Goal: Find specific page/section: Find specific page/section

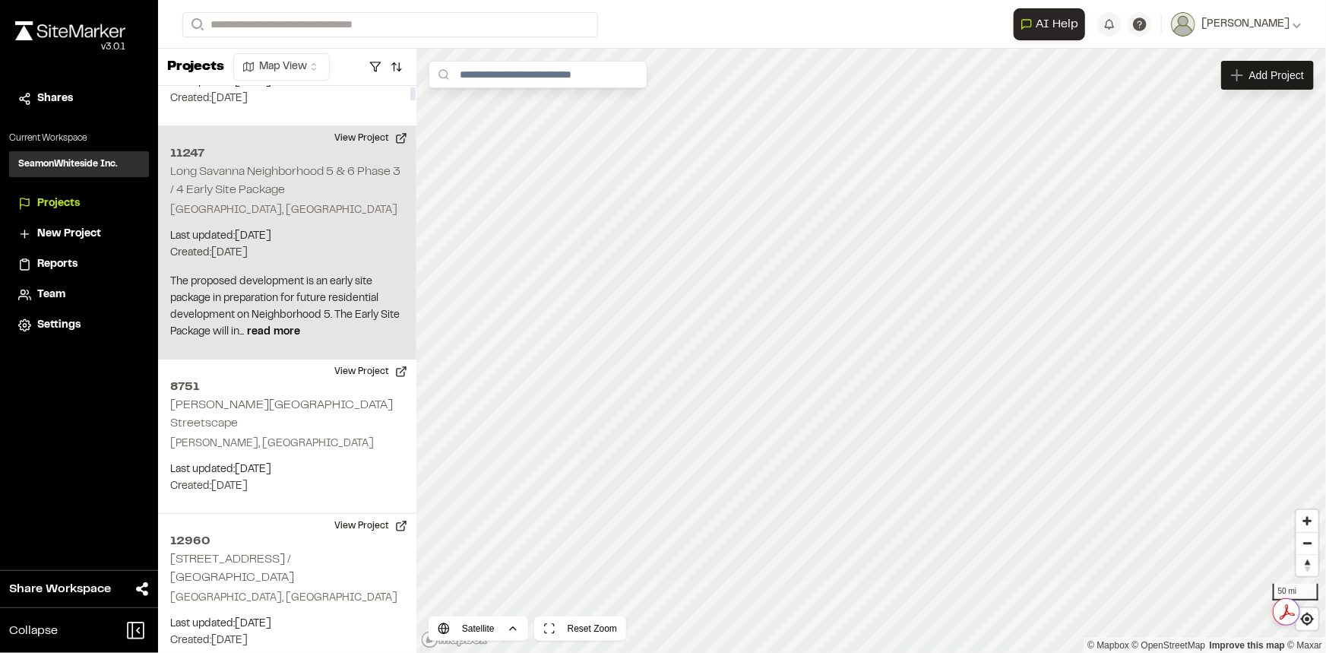
scroll to position [137, 0]
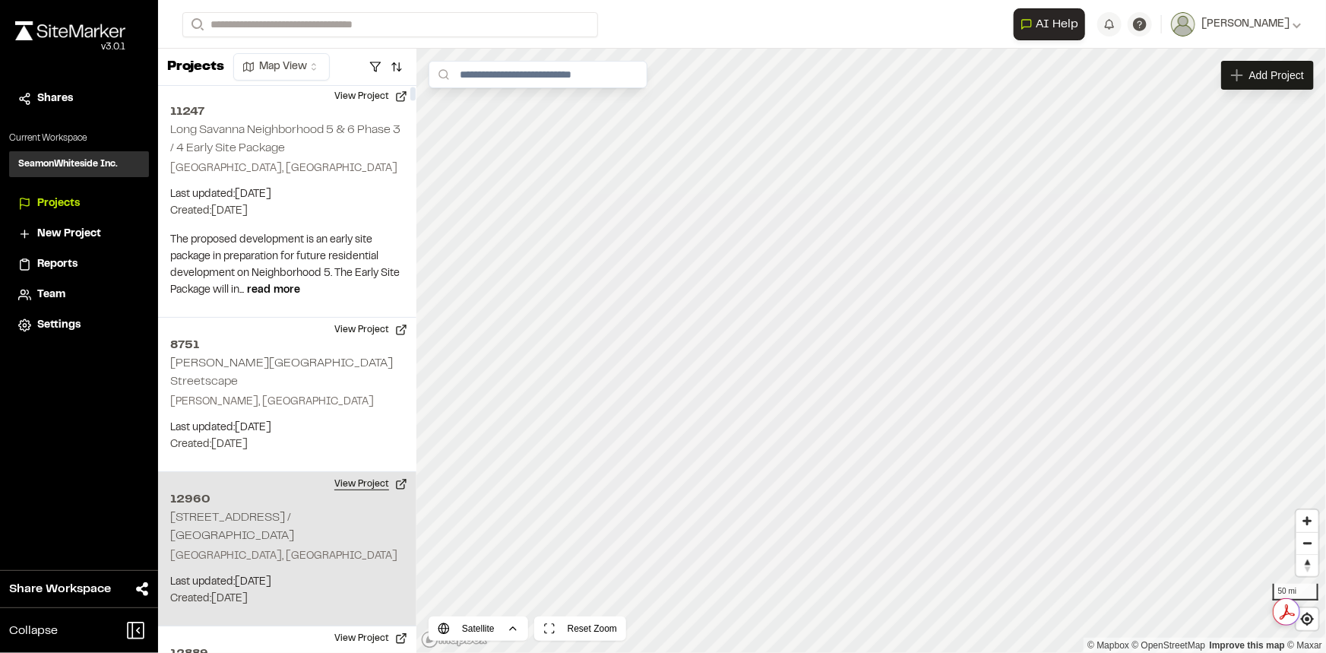
click at [364, 472] on button "View Project" at bounding box center [370, 484] width 91 height 24
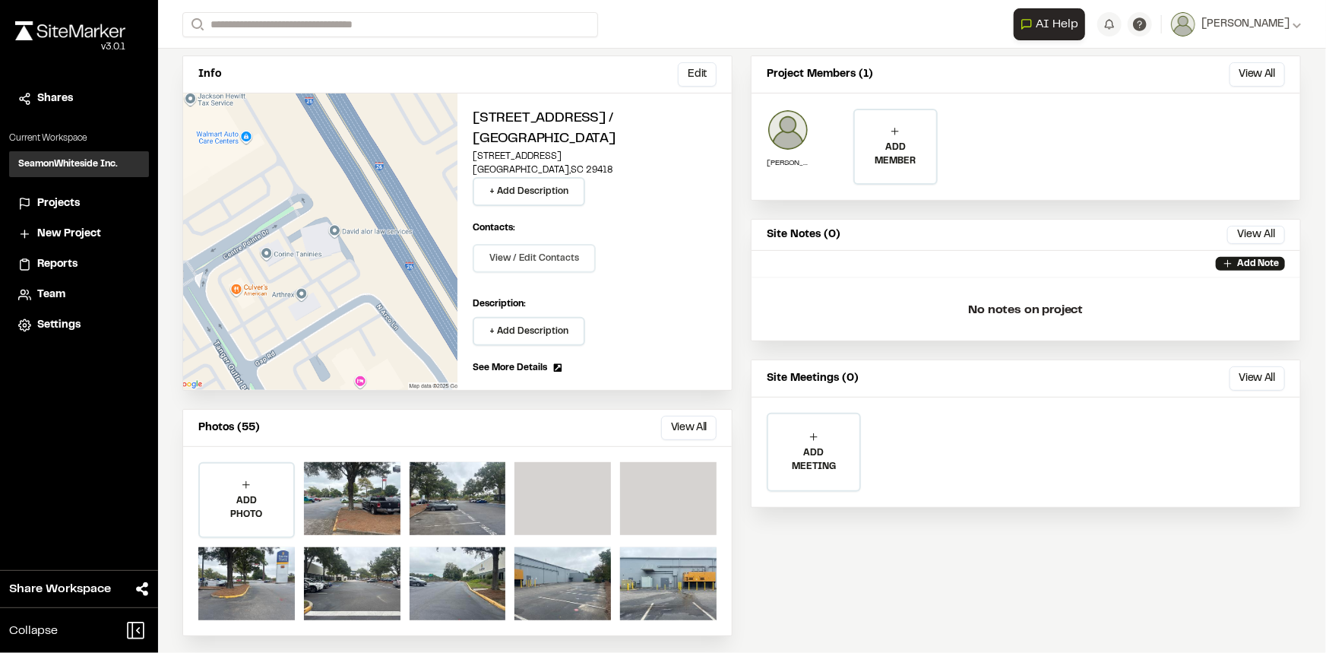
scroll to position [124, 0]
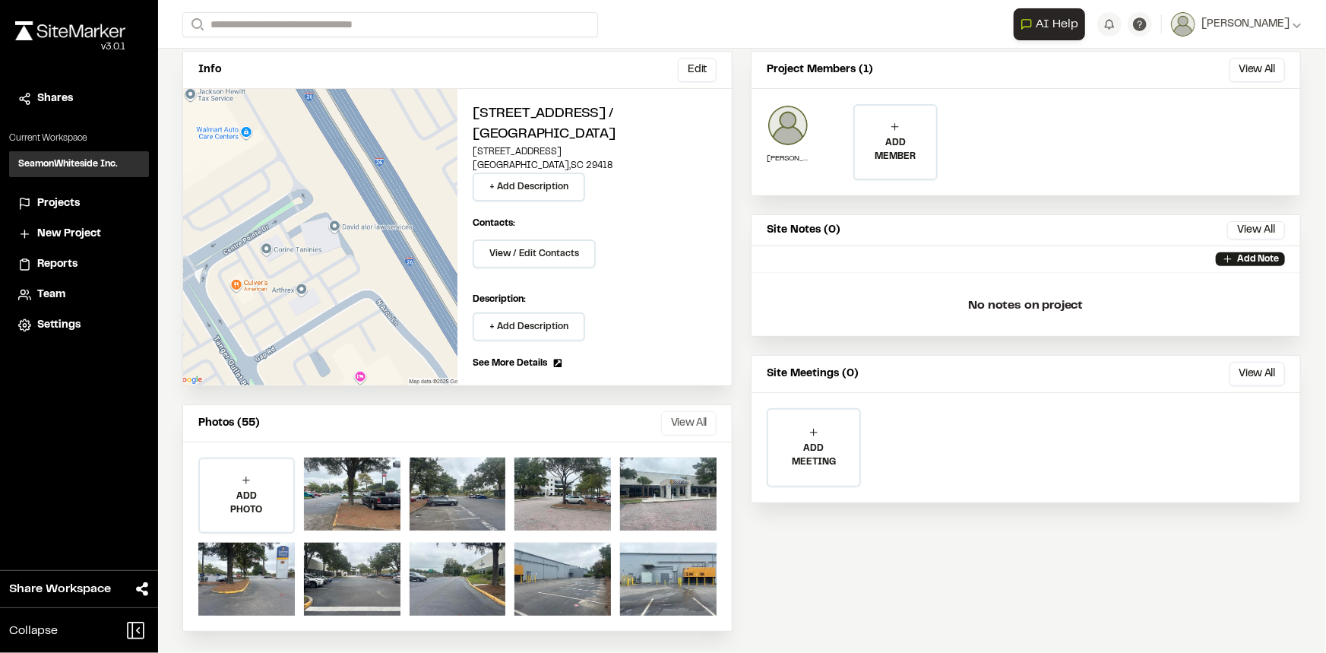
click at [699, 421] on button "View All" at bounding box center [688, 423] width 55 height 24
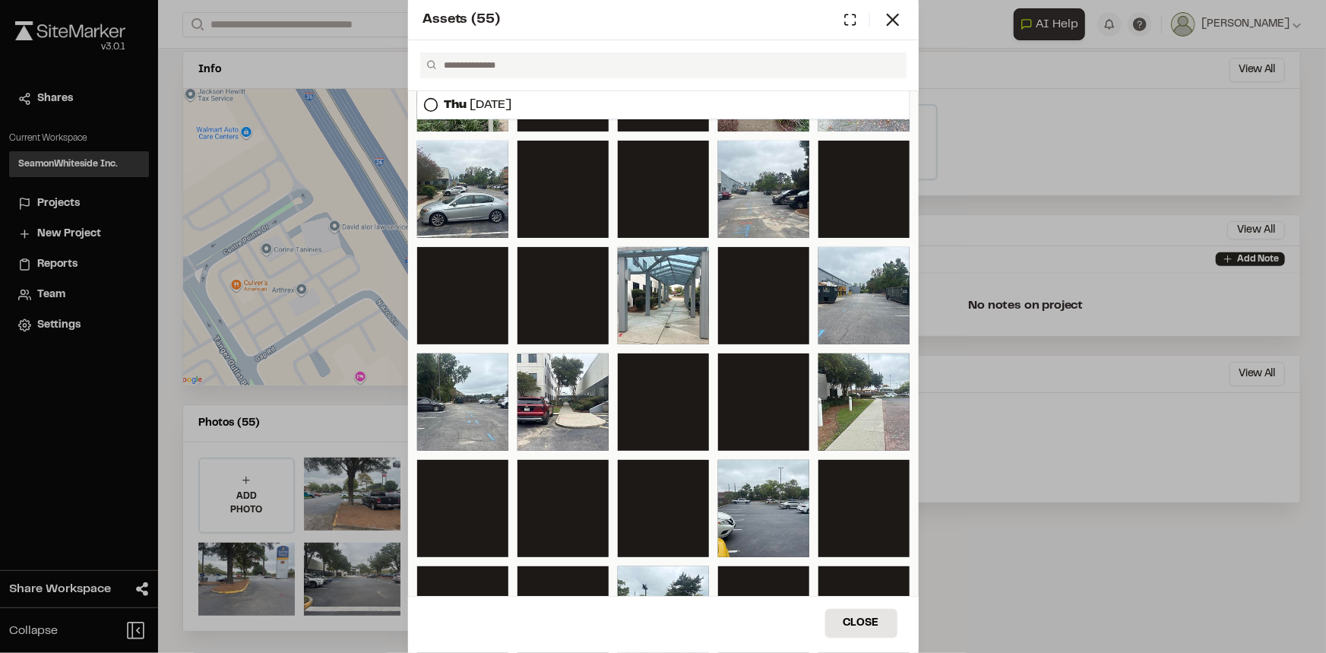
scroll to position [345, 0]
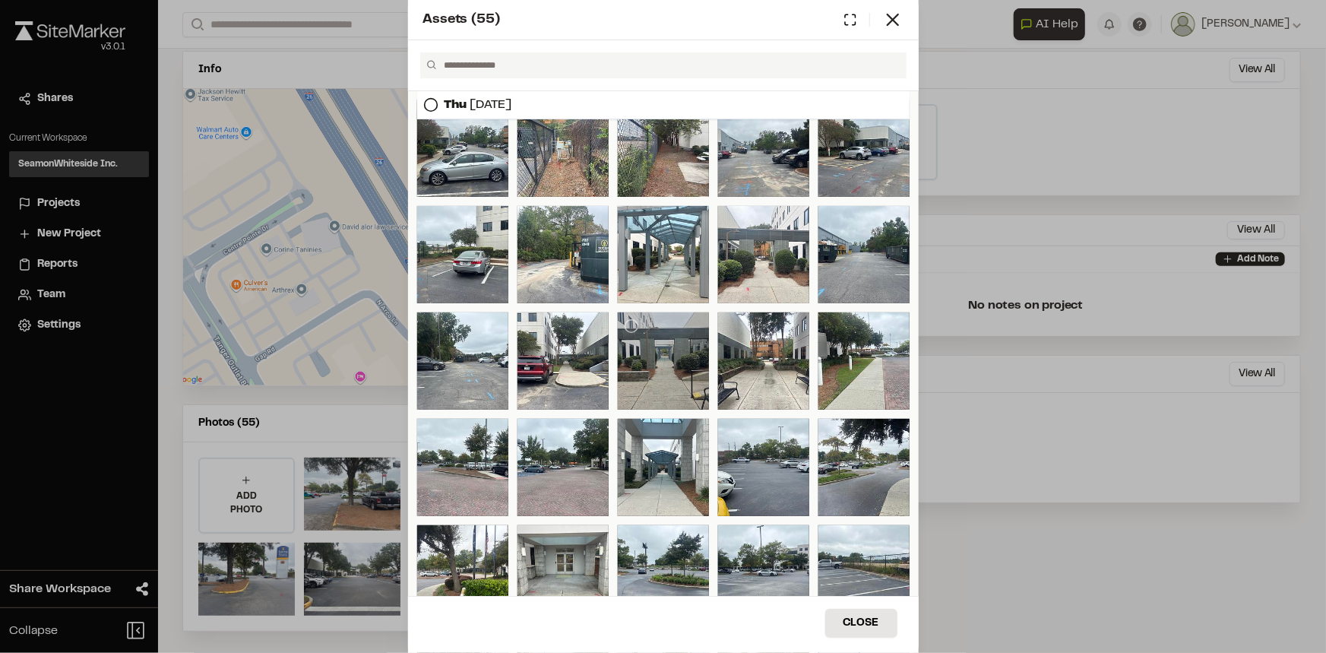
click at [648, 372] on div at bounding box center [663, 360] width 91 height 97
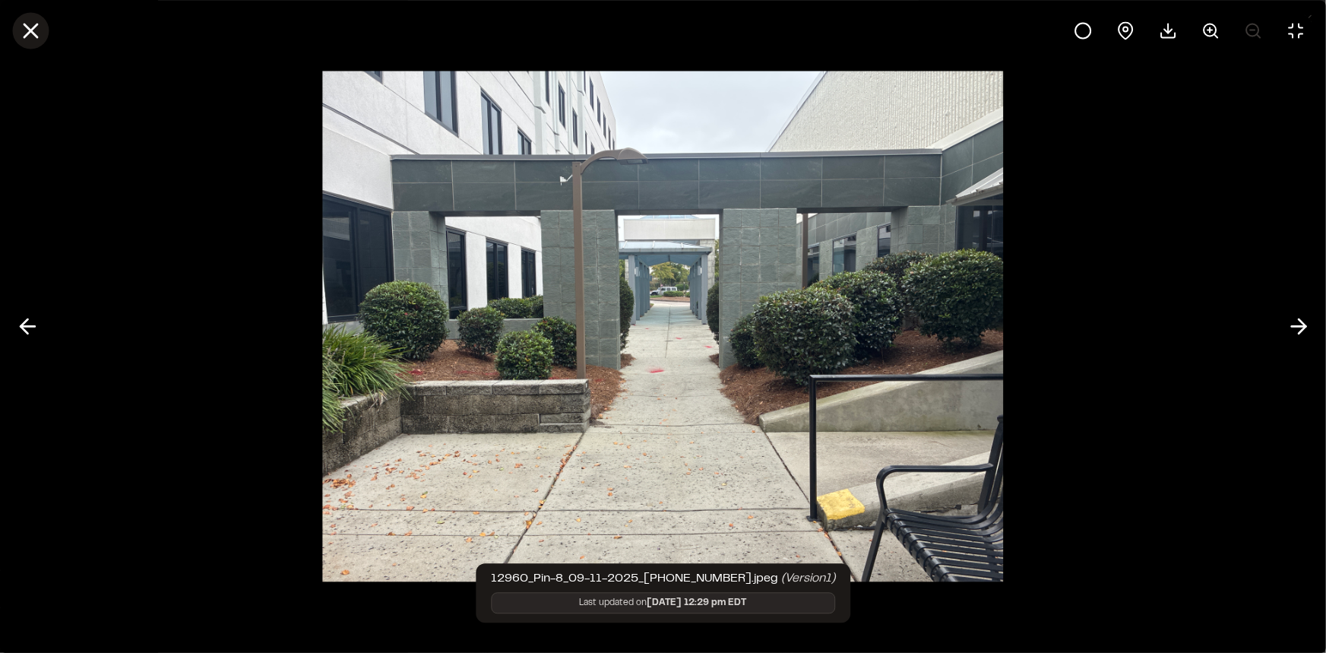
click at [36, 30] on icon at bounding box center [30, 30] width 26 height 26
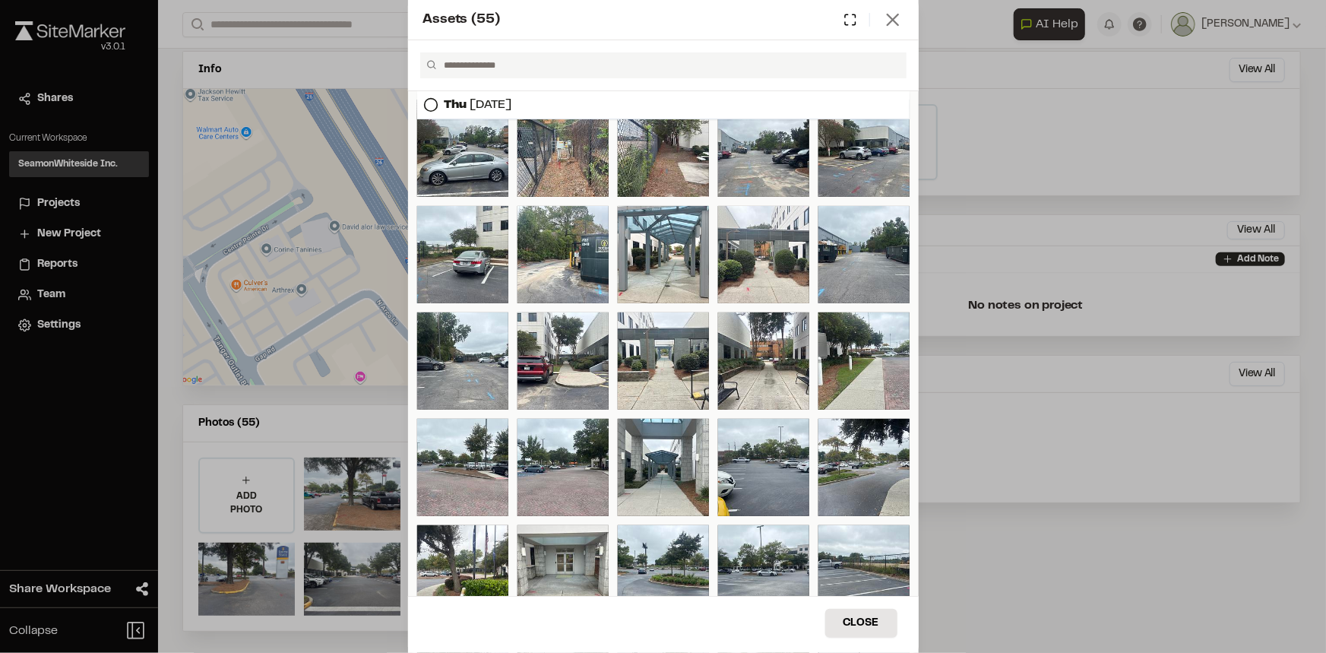
click at [890, 25] on icon at bounding box center [892, 19] width 21 height 21
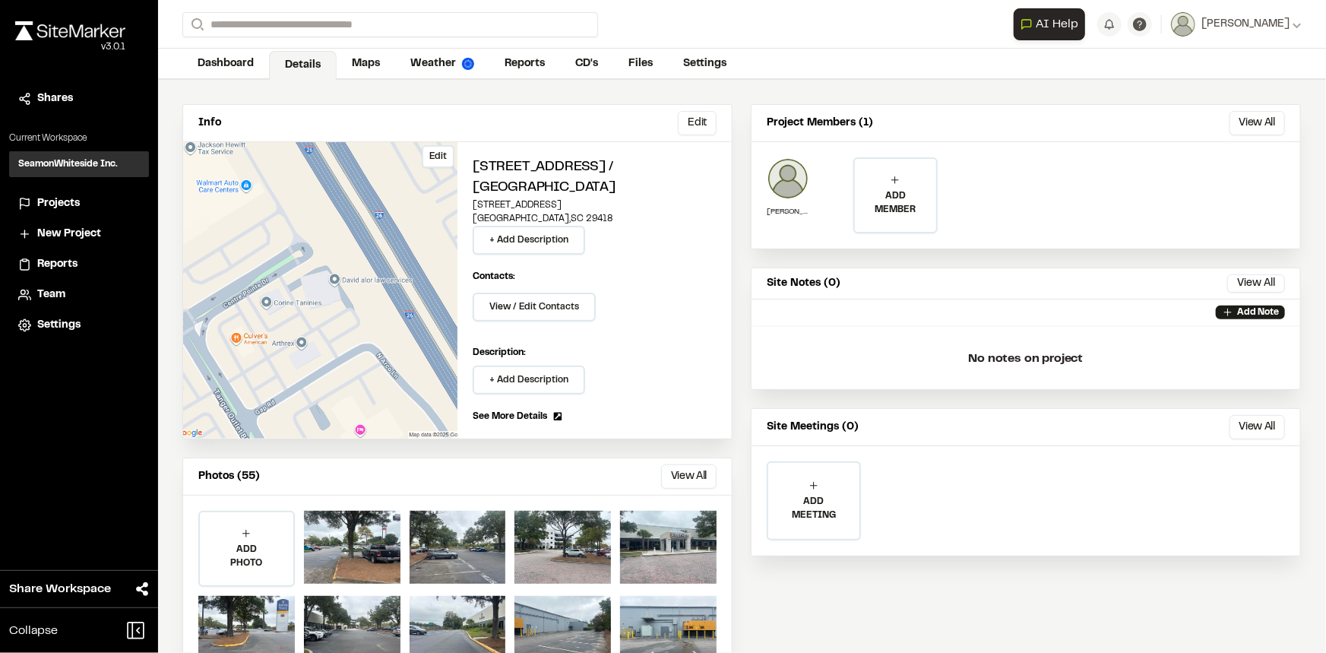
scroll to position [124, 0]
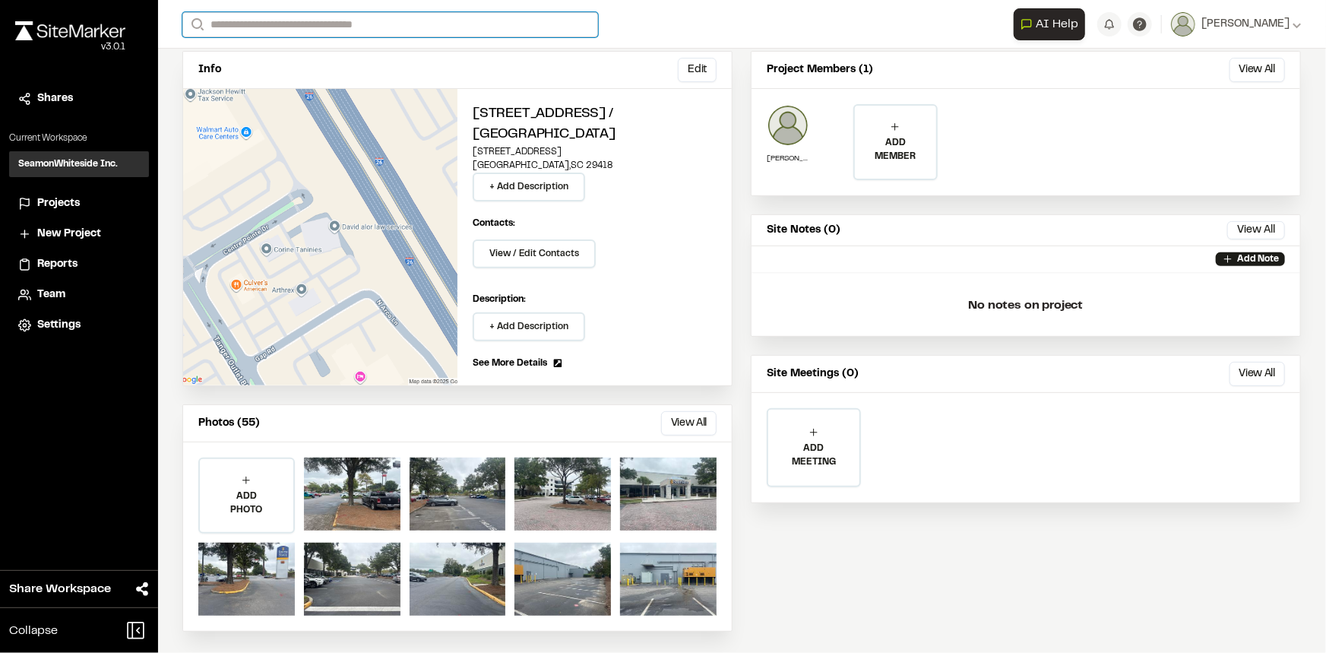
click at [379, 25] on input "Search" at bounding box center [390, 24] width 416 height 25
type input "*****"
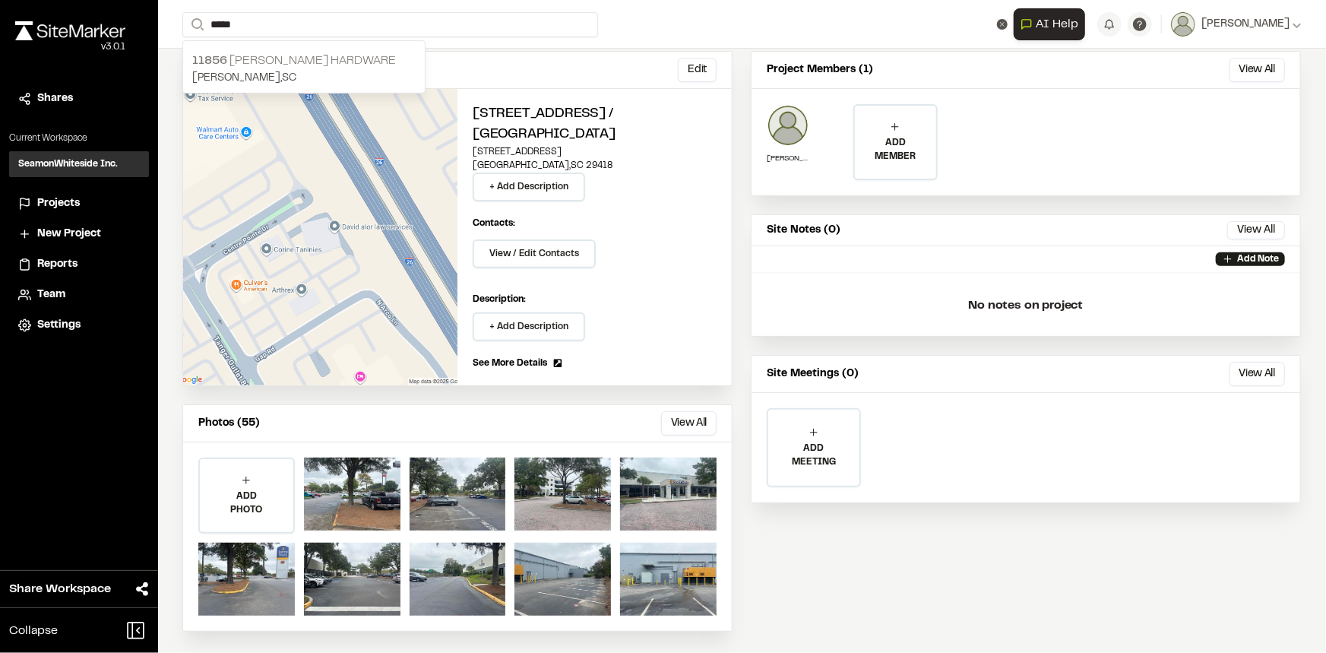
click at [330, 55] on p "11856 [PERSON_NAME] Hardware" at bounding box center [303, 61] width 223 height 18
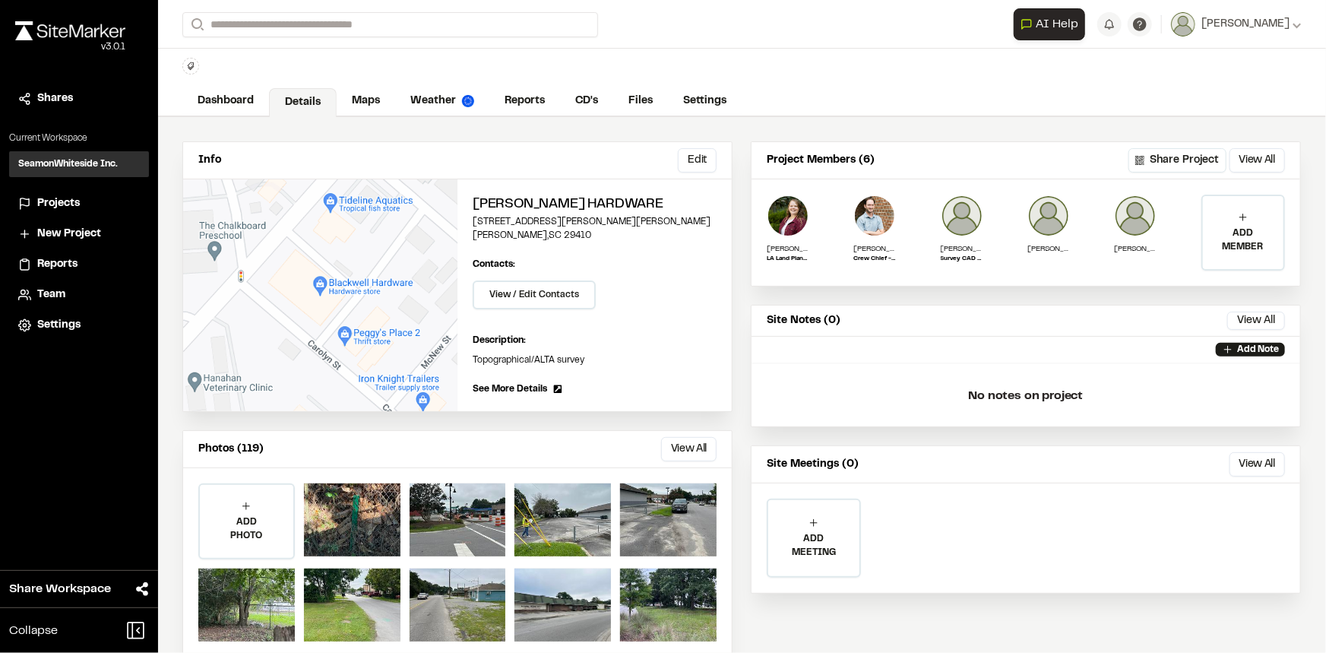
scroll to position [61, 0]
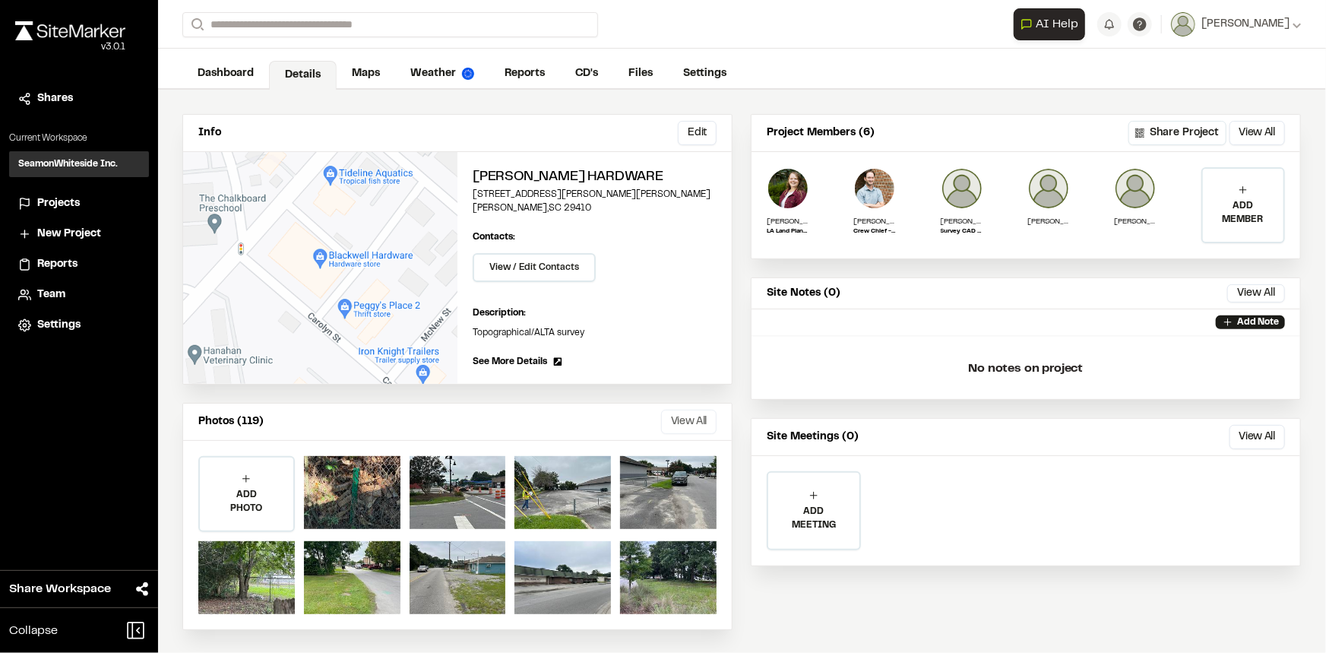
click at [690, 415] on button "View All" at bounding box center [688, 421] width 55 height 24
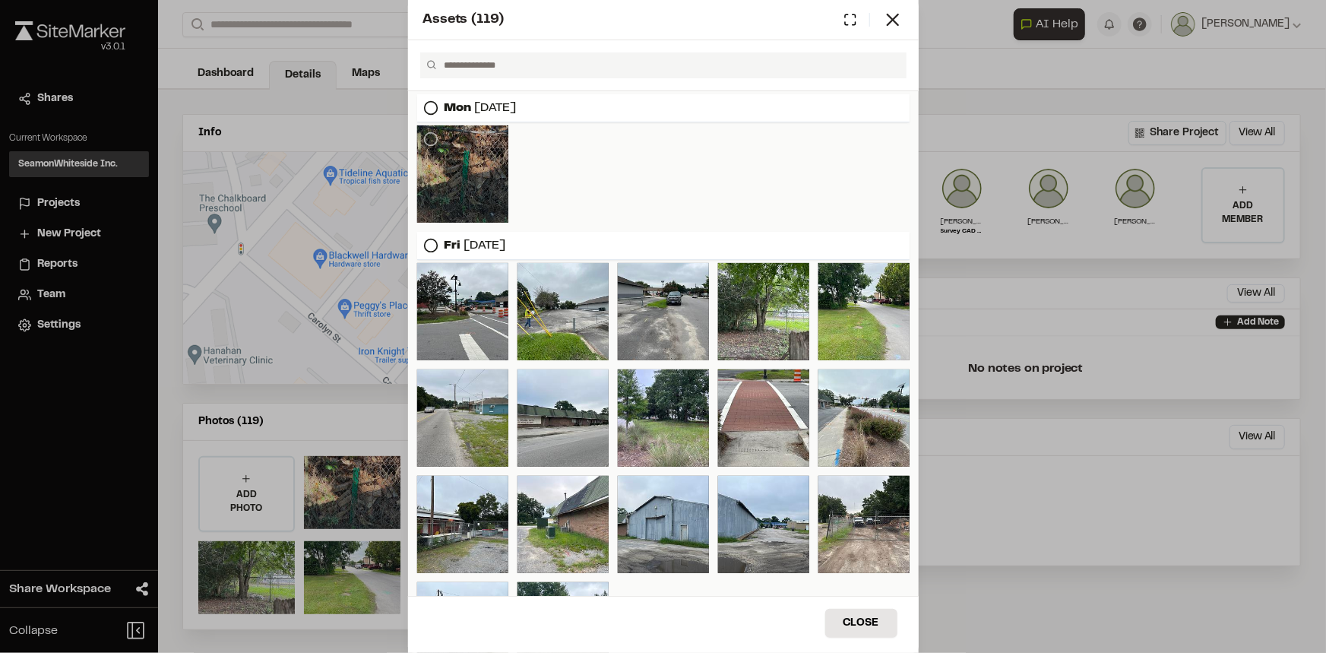
click at [471, 151] on div at bounding box center [462, 173] width 91 height 97
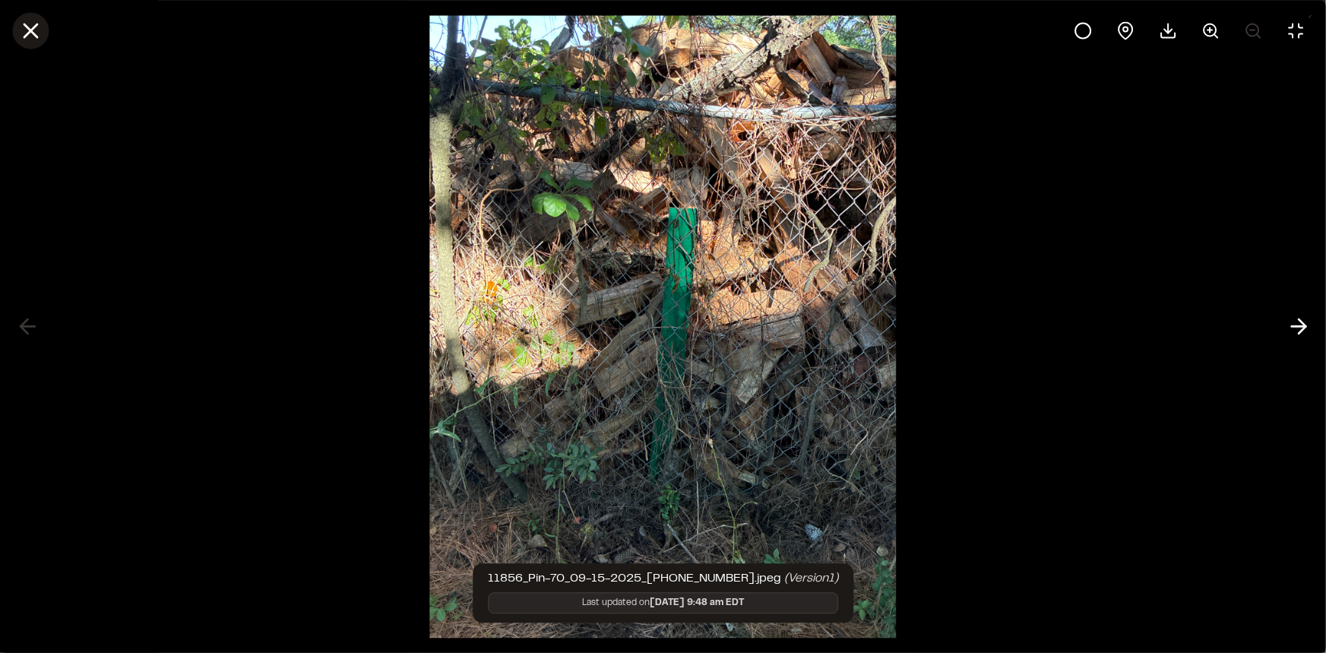
click at [30, 30] on line at bounding box center [30, 30] width 13 height 13
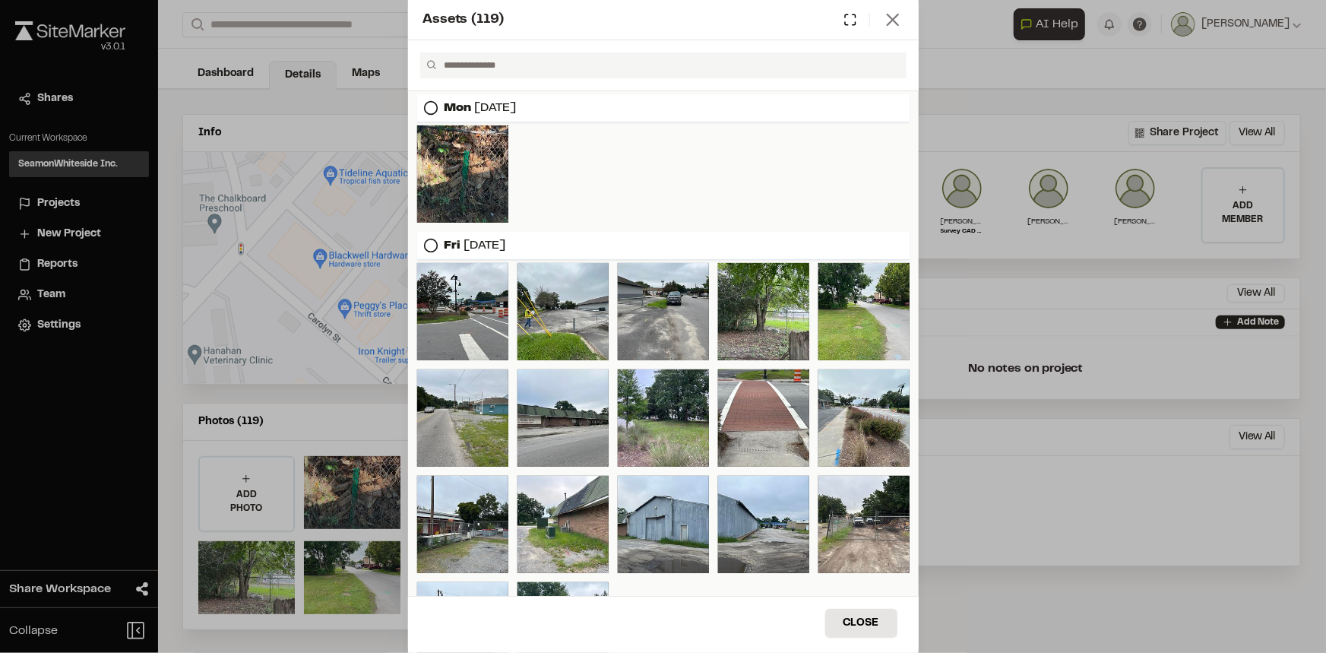
click at [893, 20] on line at bounding box center [892, 19] width 11 height 11
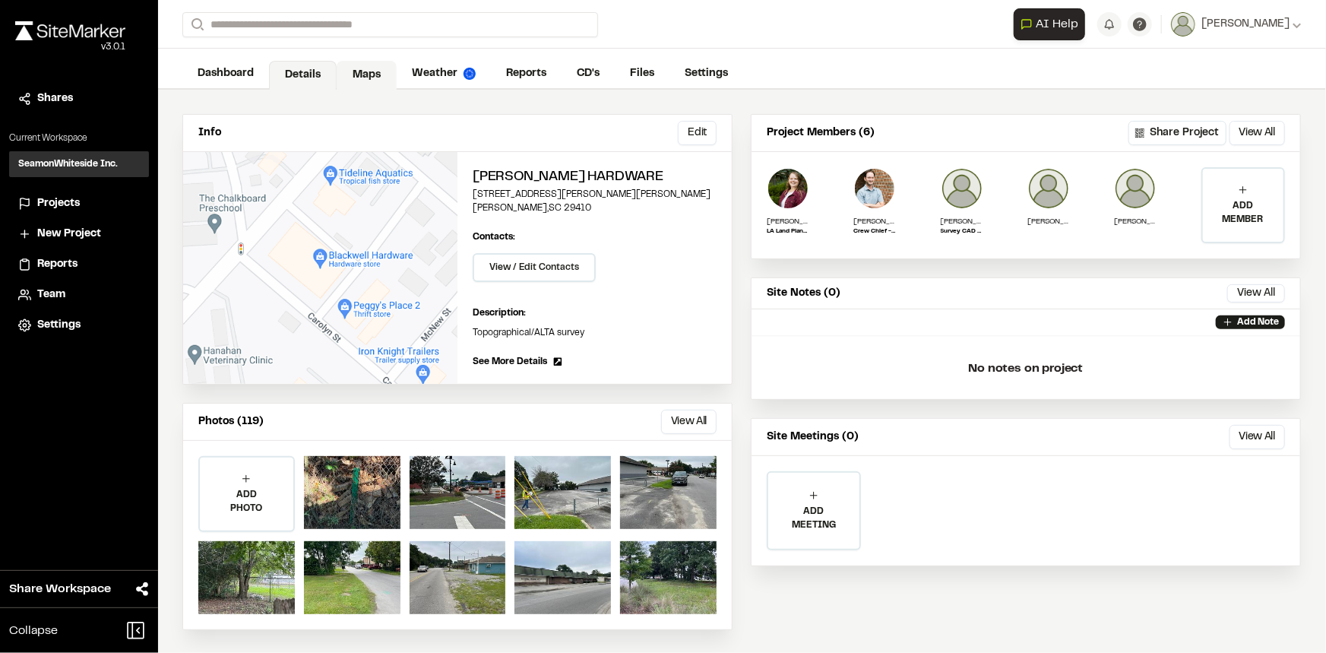
click at [381, 65] on link "Maps" at bounding box center [367, 75] width 60 height 29
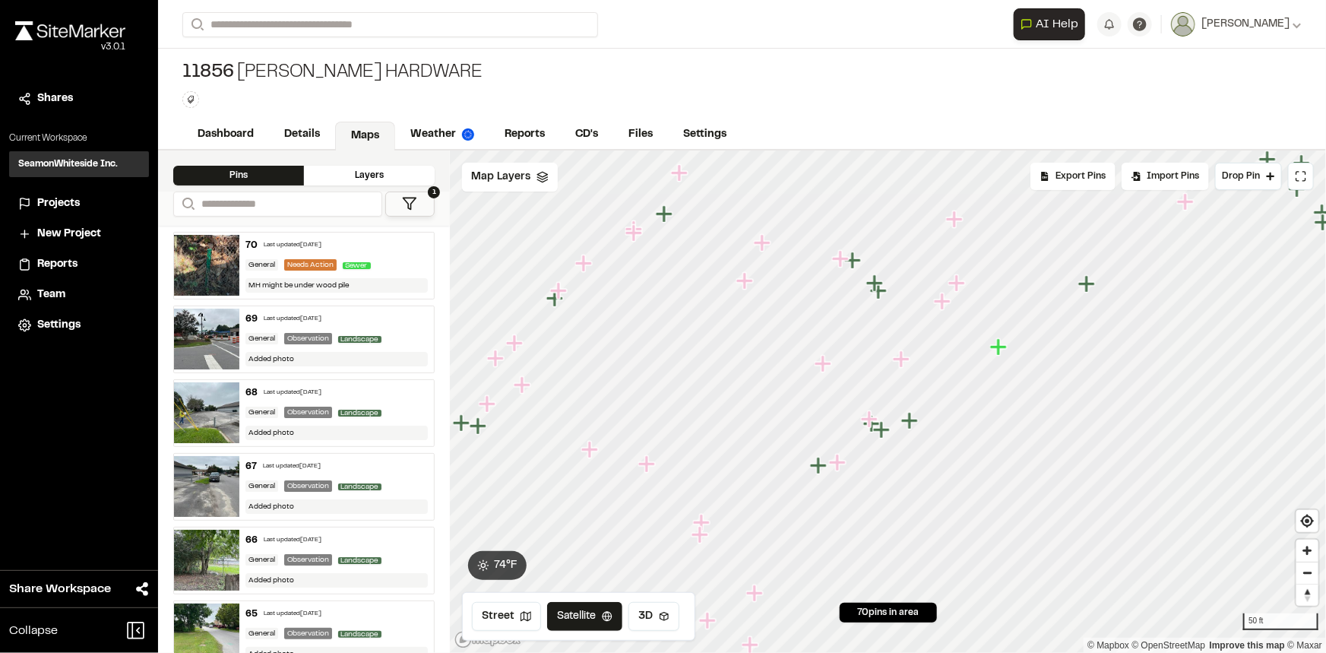
click at [1000, 353] on icon "Map marker" at bounding box center [998, 346] width 17 height 17
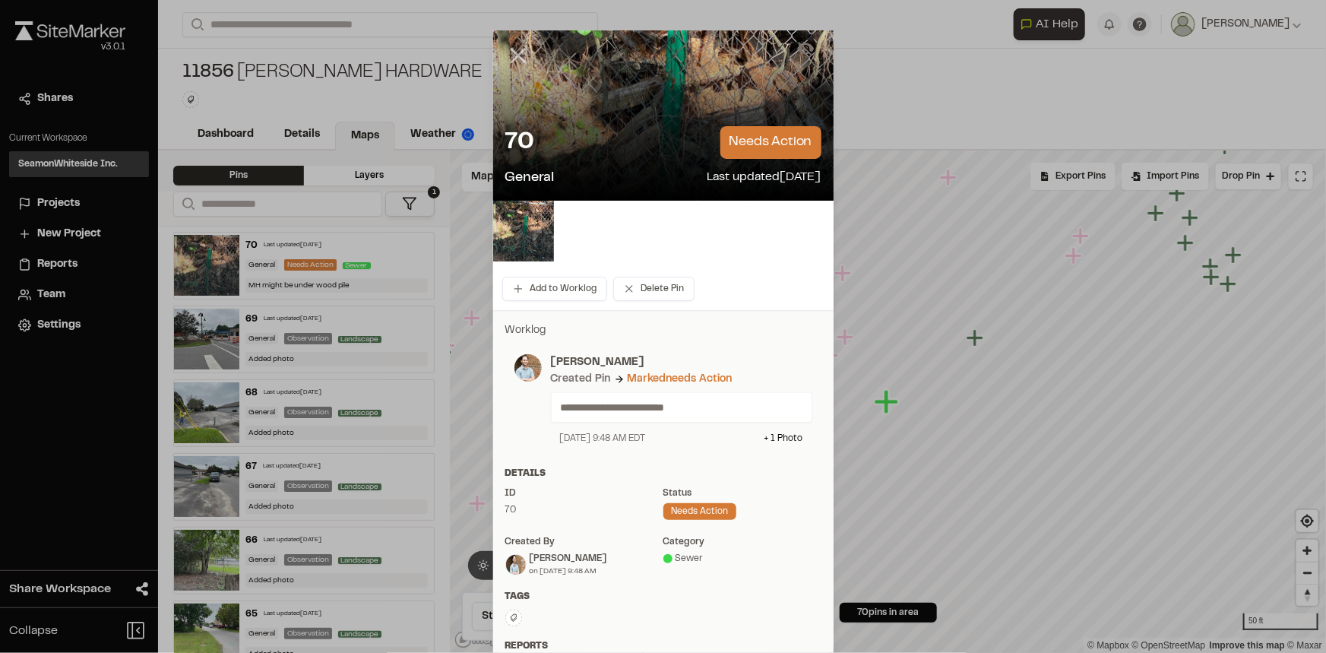
click at [510, 48] on icon at bounding box center [518, 56] width 26 height 26
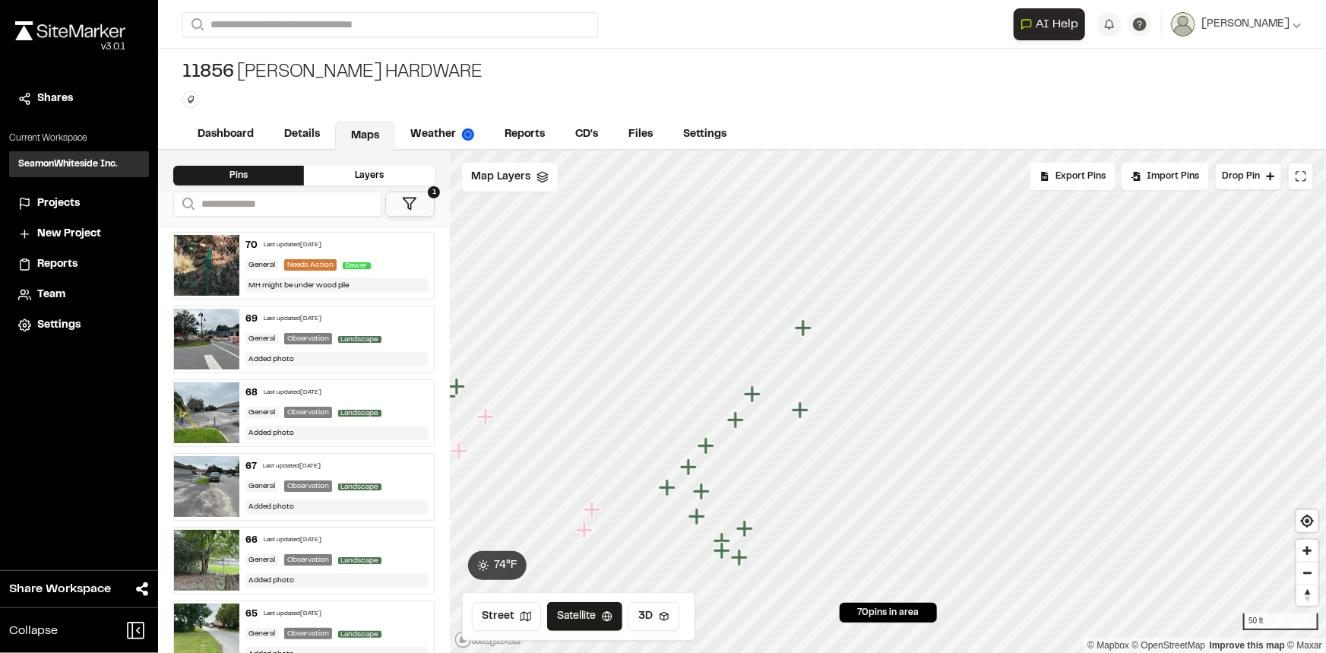
click at [805, 321] on icon "Map marker" at bounding box center [803, 327] width 17 height 17
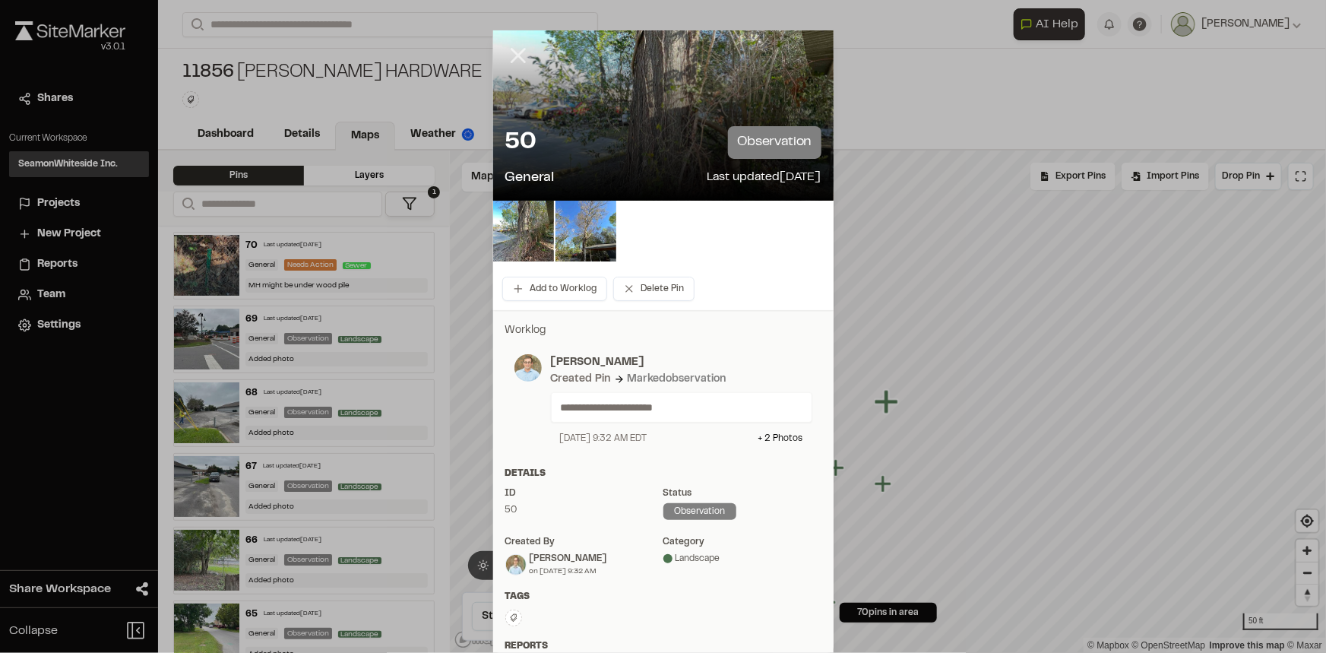
click at [517, 58] on line at bounding box center [517, 55] width 13 height 13
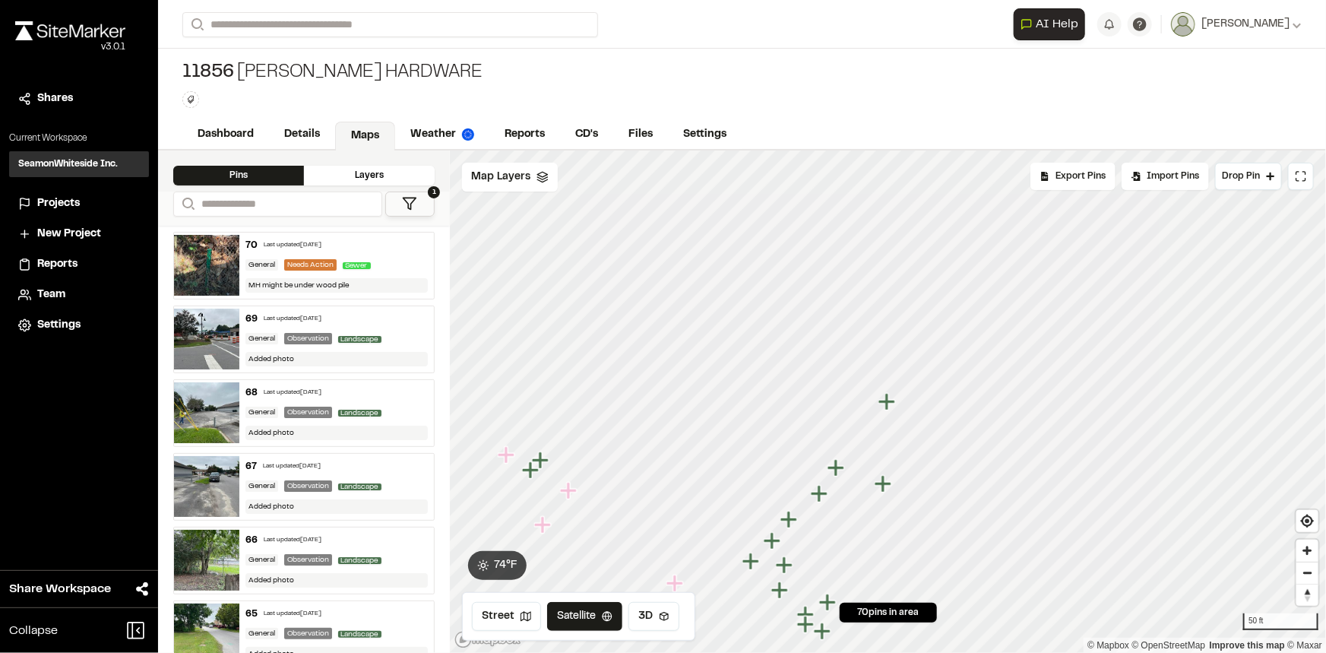
click at [884, 481] on icon "Map marker" at bounding box center [882, 483] width 17 height 17
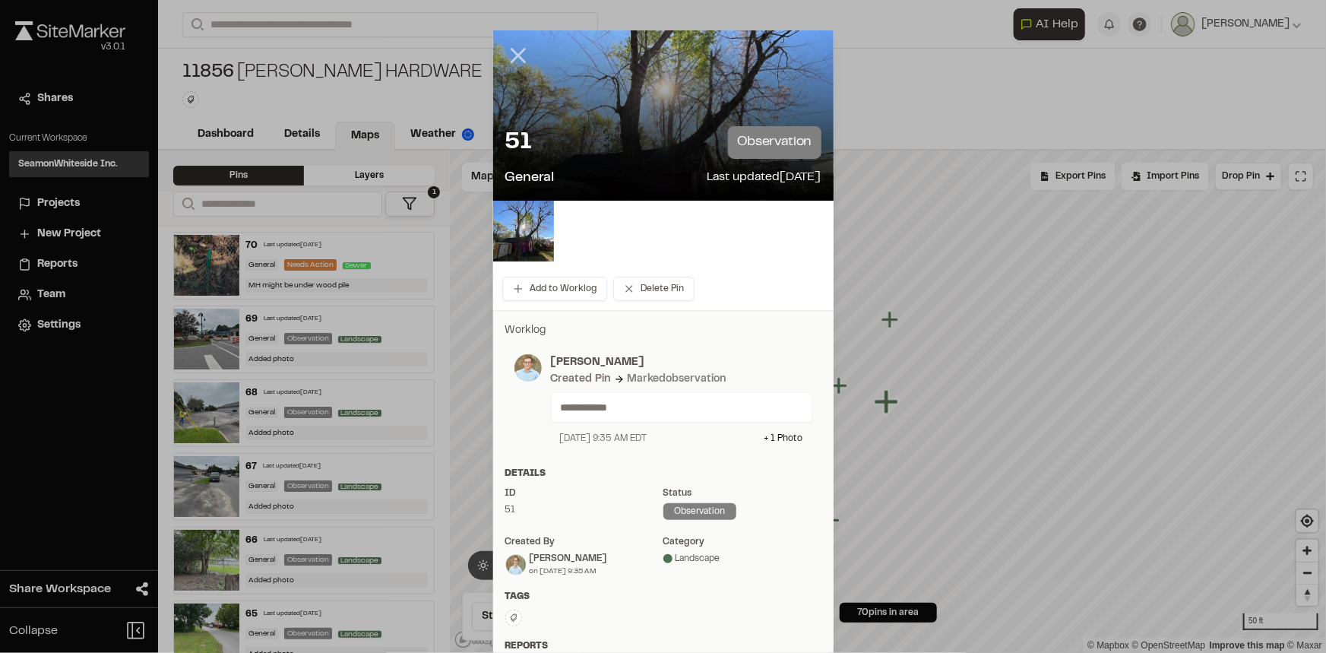
click at [511, 55] on line at bounding box center [517, 55] width 13 height 13
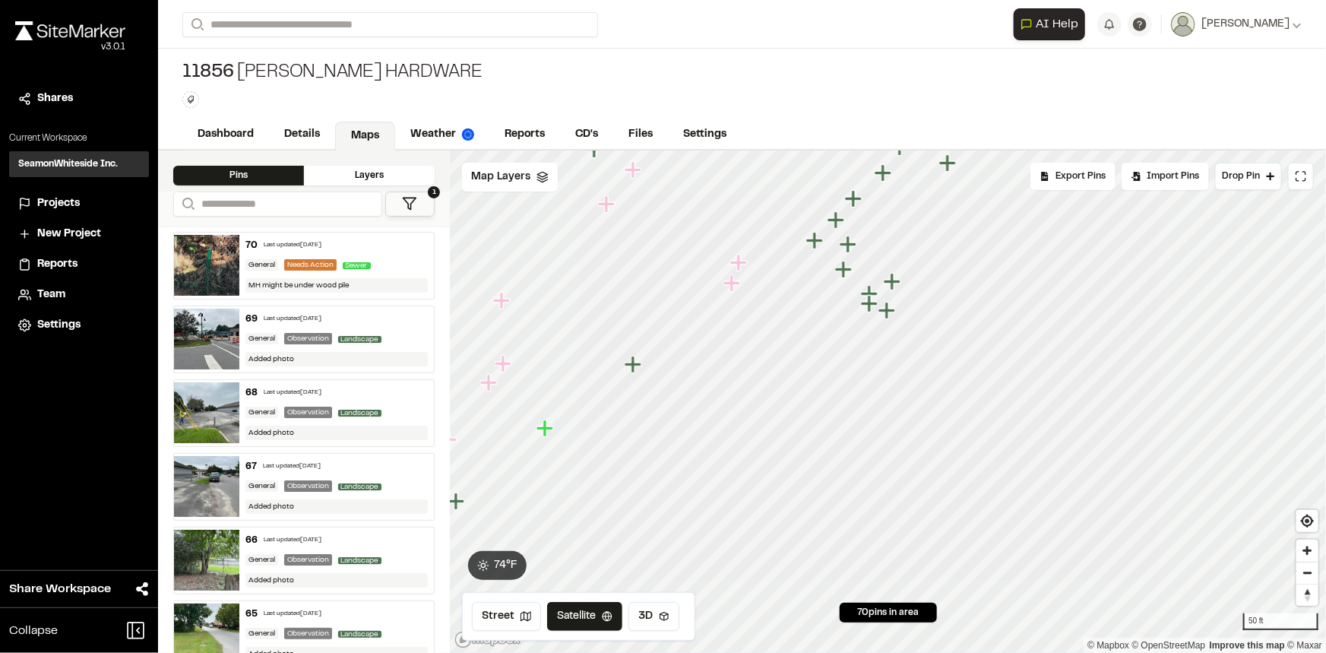
click at [785, 114] on div "**********" at bounding box center [742, 326] width 1168 height 653
click at [741, 317] on icon "Map marker" at bounding box center [746, 314] width 20 height 20
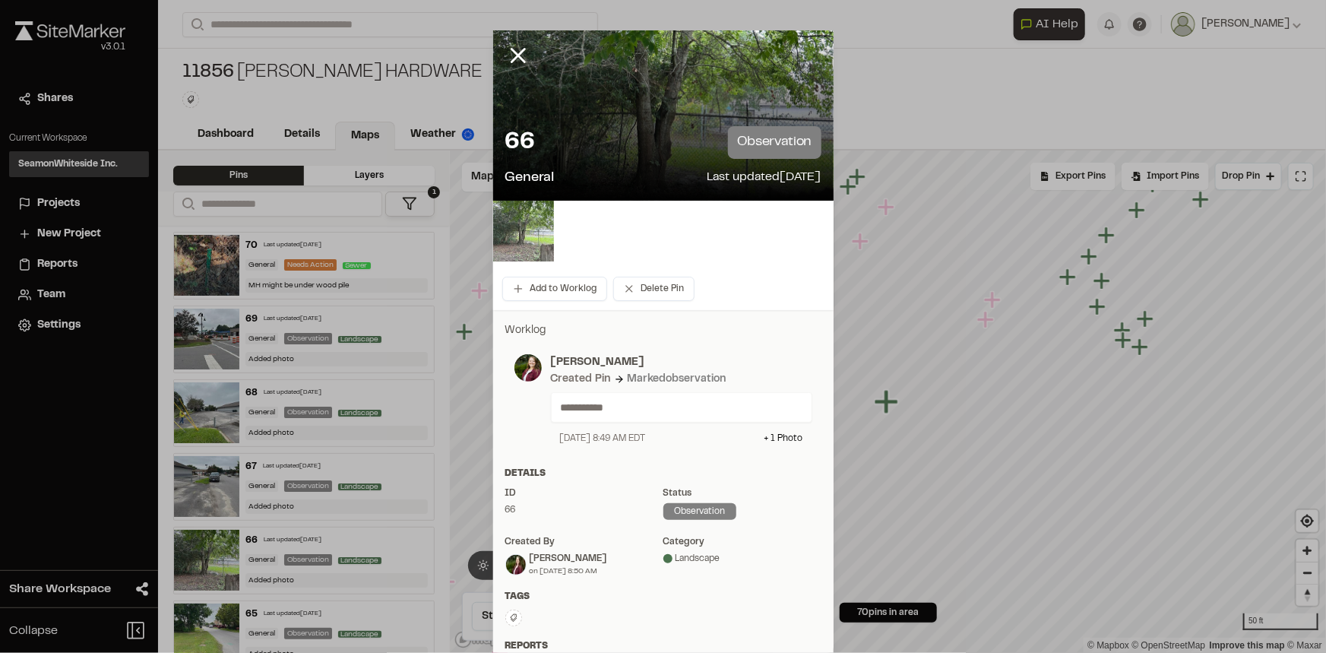
click at [524, 223] on img at bounding box center [523, 231] width 61 height 61
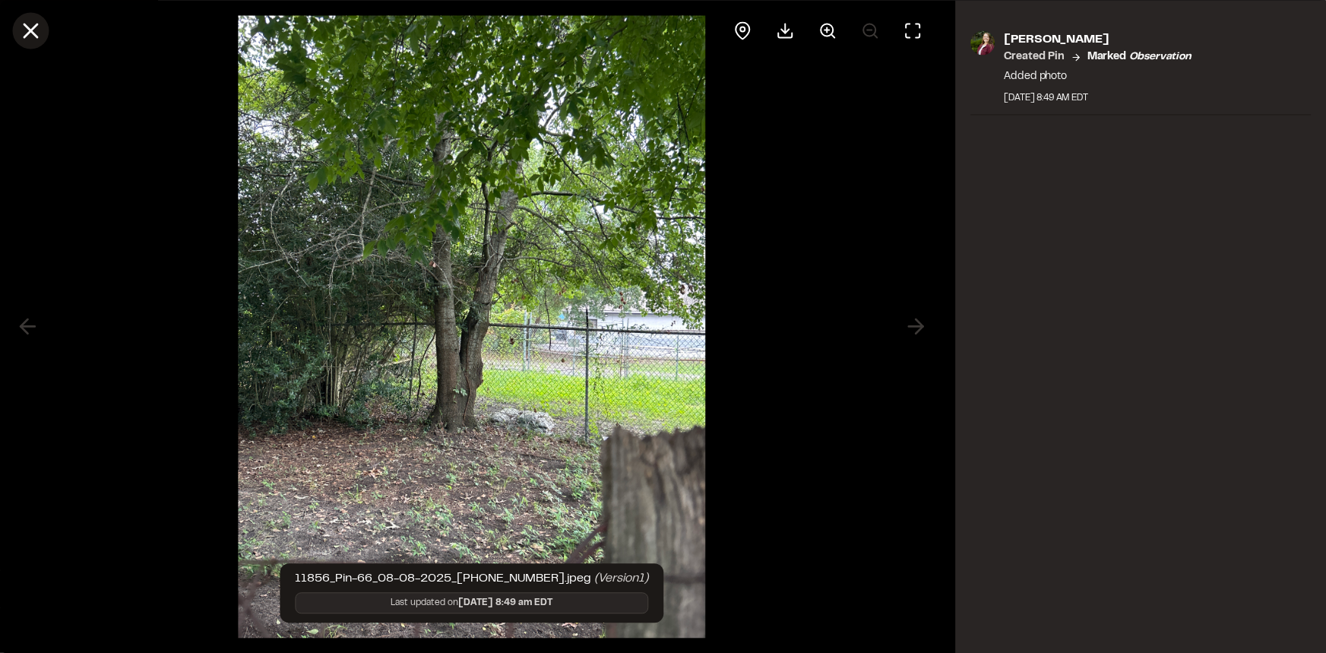
click at [24, 29] on icon at bounding box center [30, 30] width 26 height 26
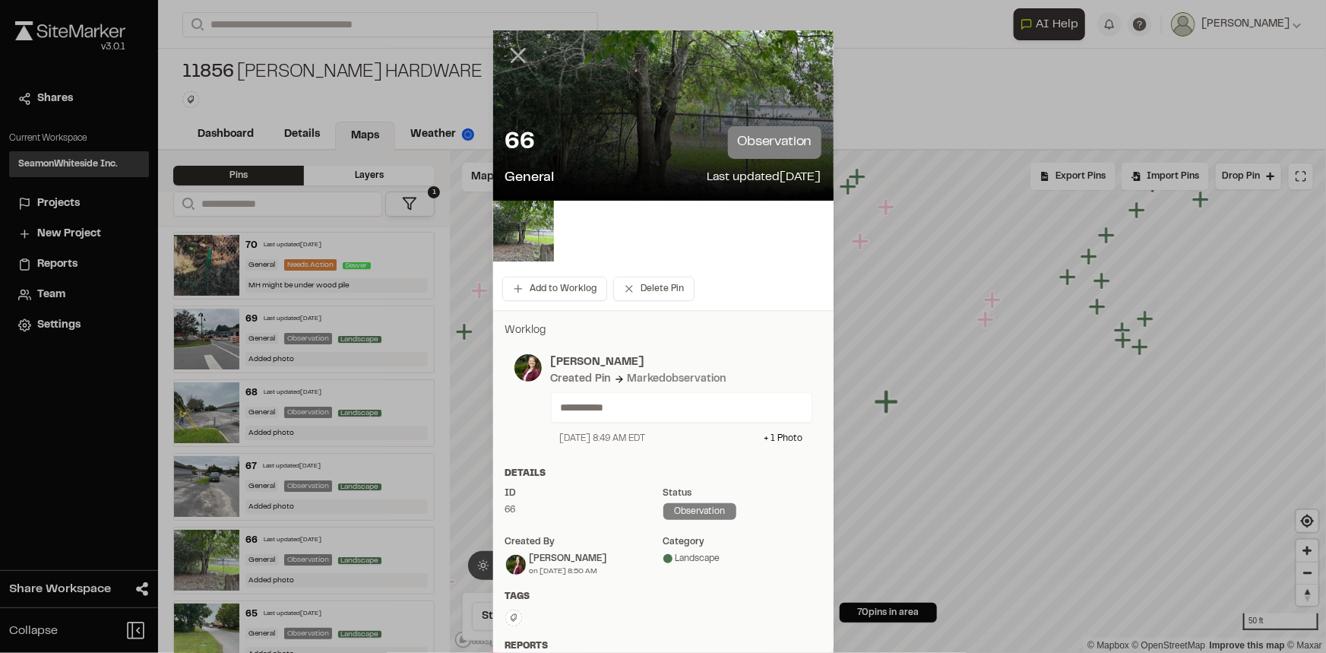
click at [505, 51] on icon at bounding box center [518, 56] width 26 height 26
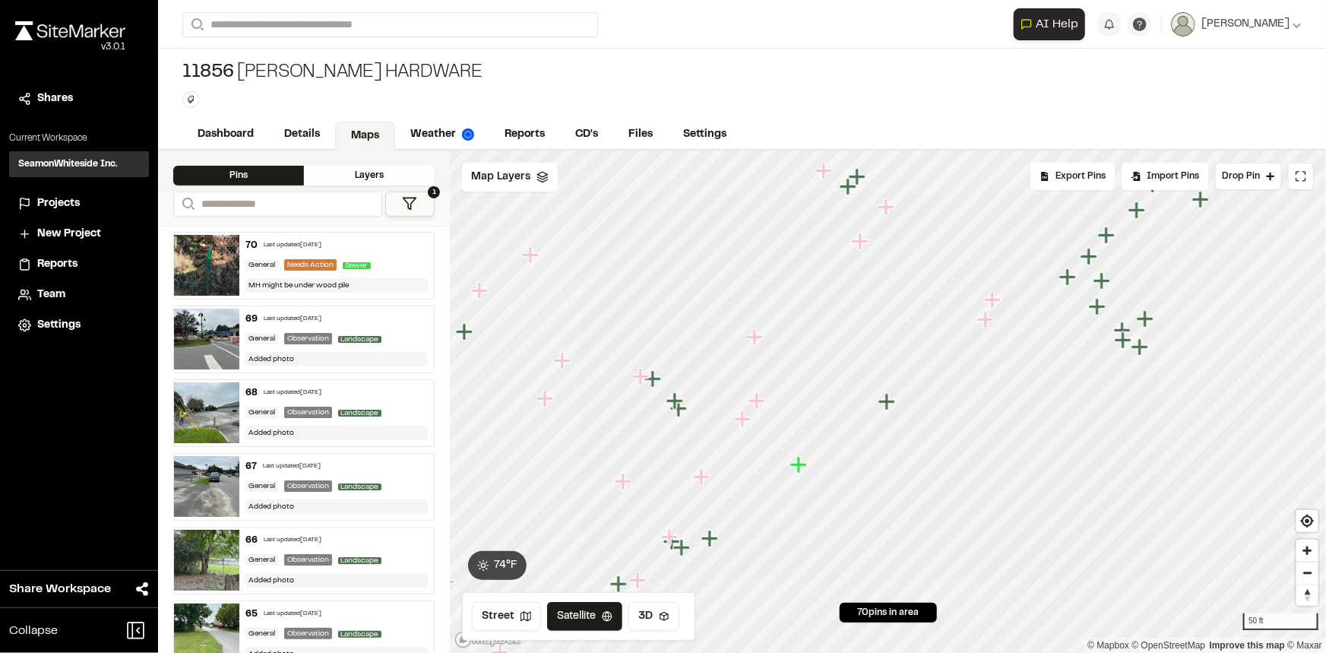
click at [757, 400] on icon "Map marker" at bounding box center [756, 400] width 17 height 17
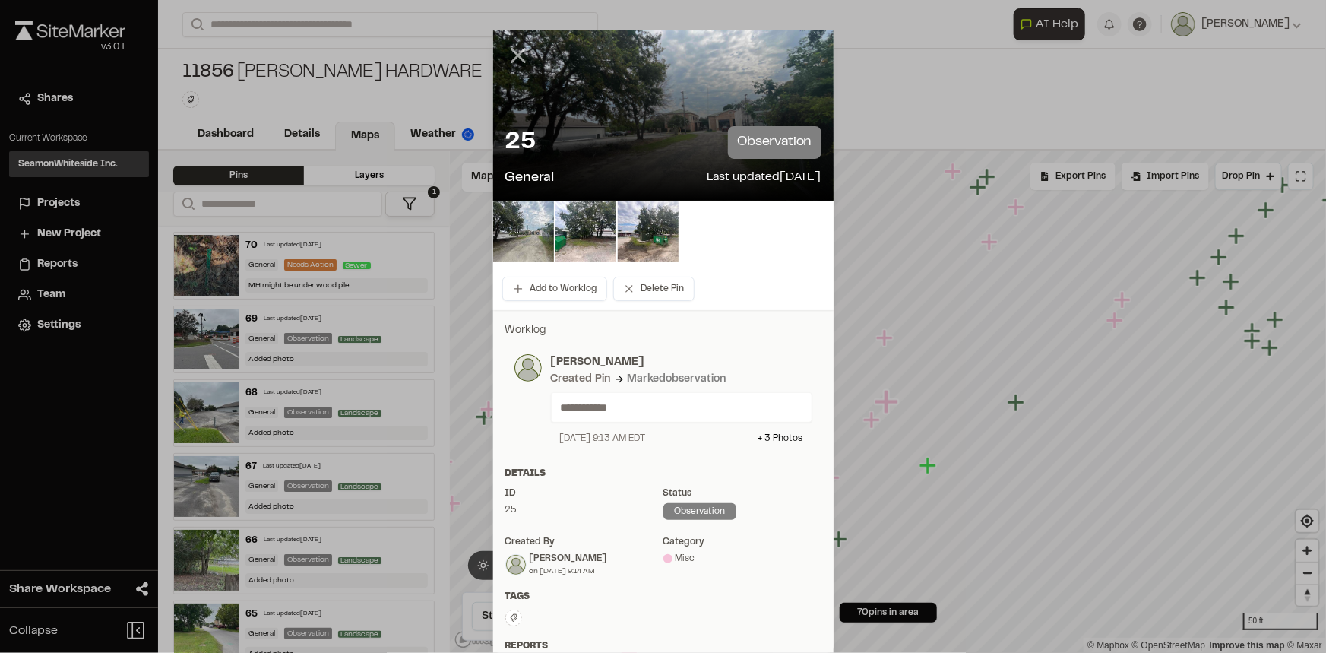
click at [511, 62] on icon at bounding box center [518, 56] width 26 height 26
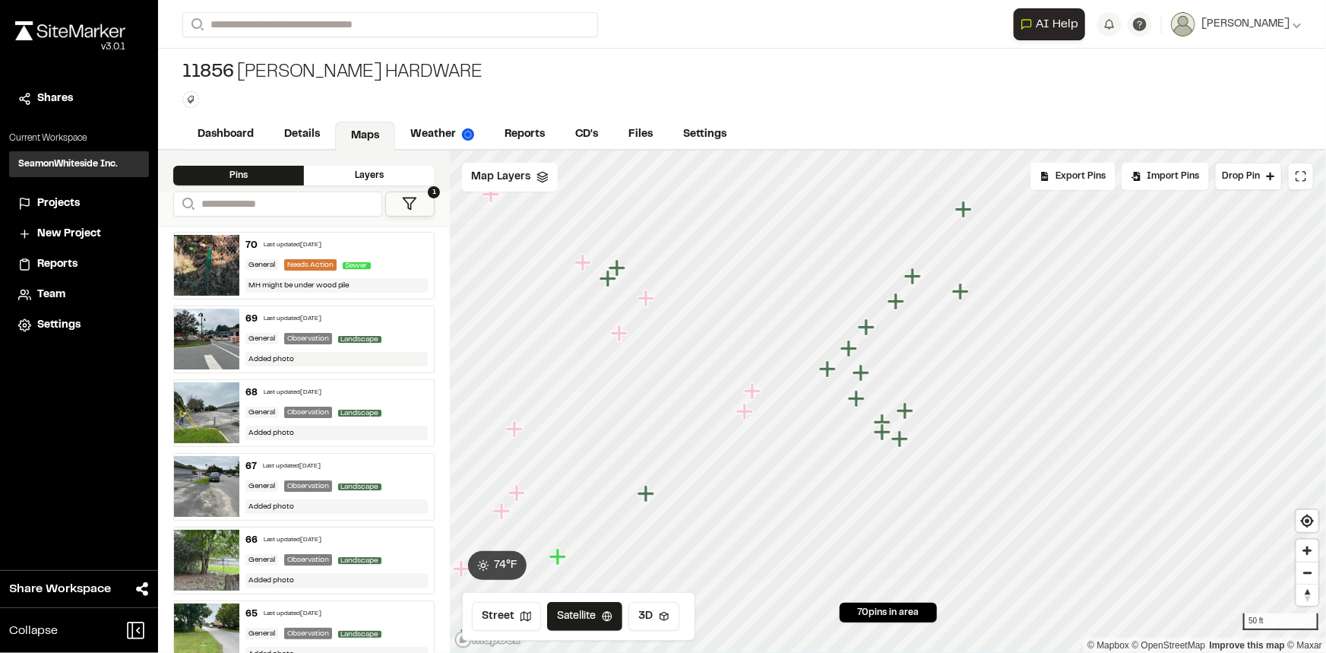
click at [609, 285] on icon "Map marker" at bounding box center [607, 278] width 17 height 17
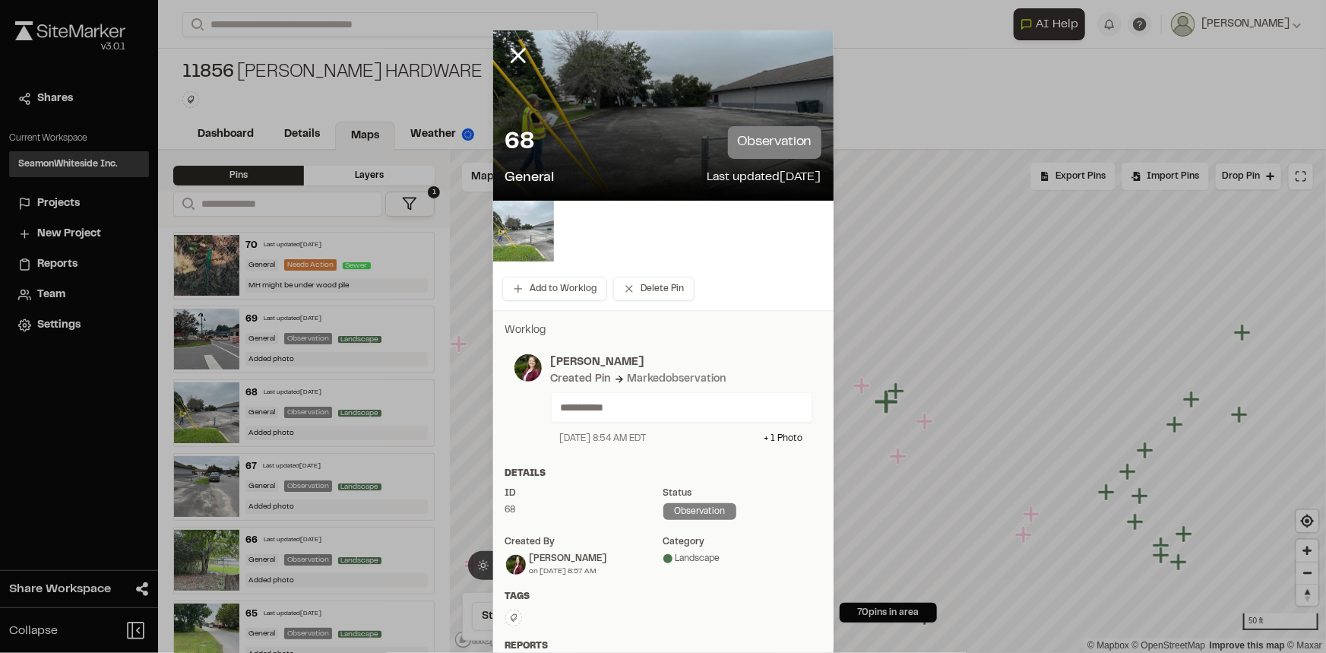
click at [520, 214] on img at bounding box center [523, 231] width 61 height 61
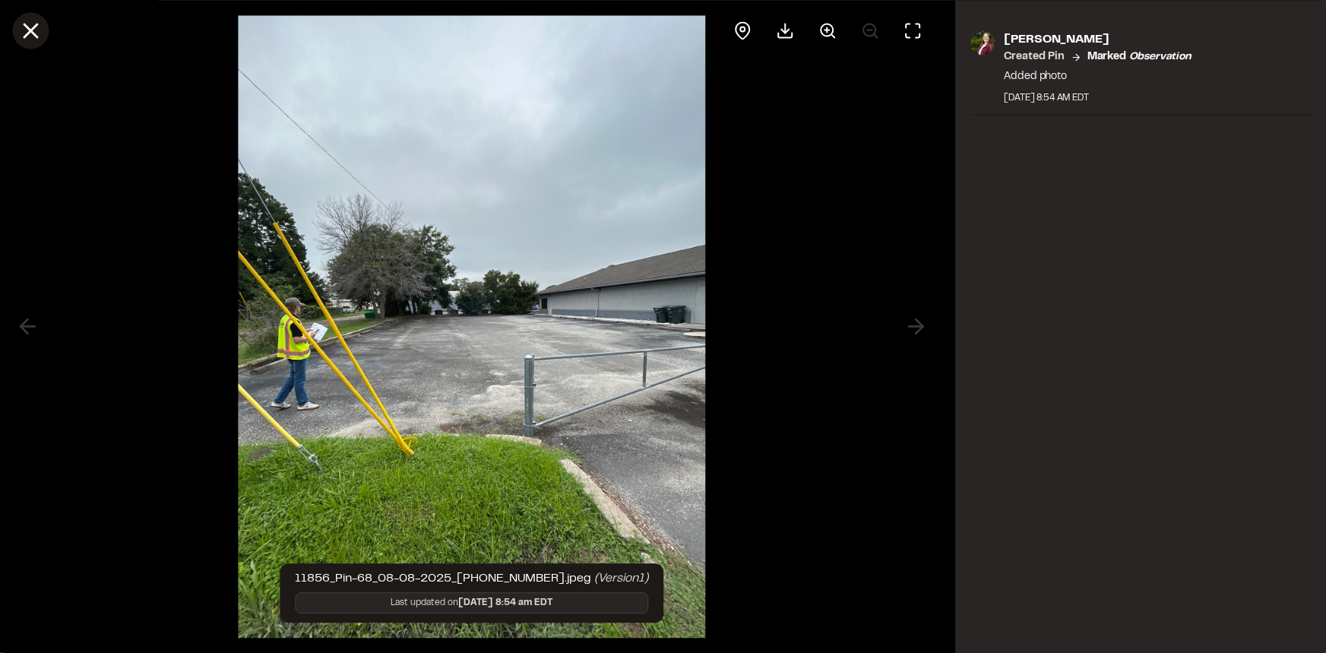
click at [25, 30] on icon at bounding box center [30, 30] width 26 height 26
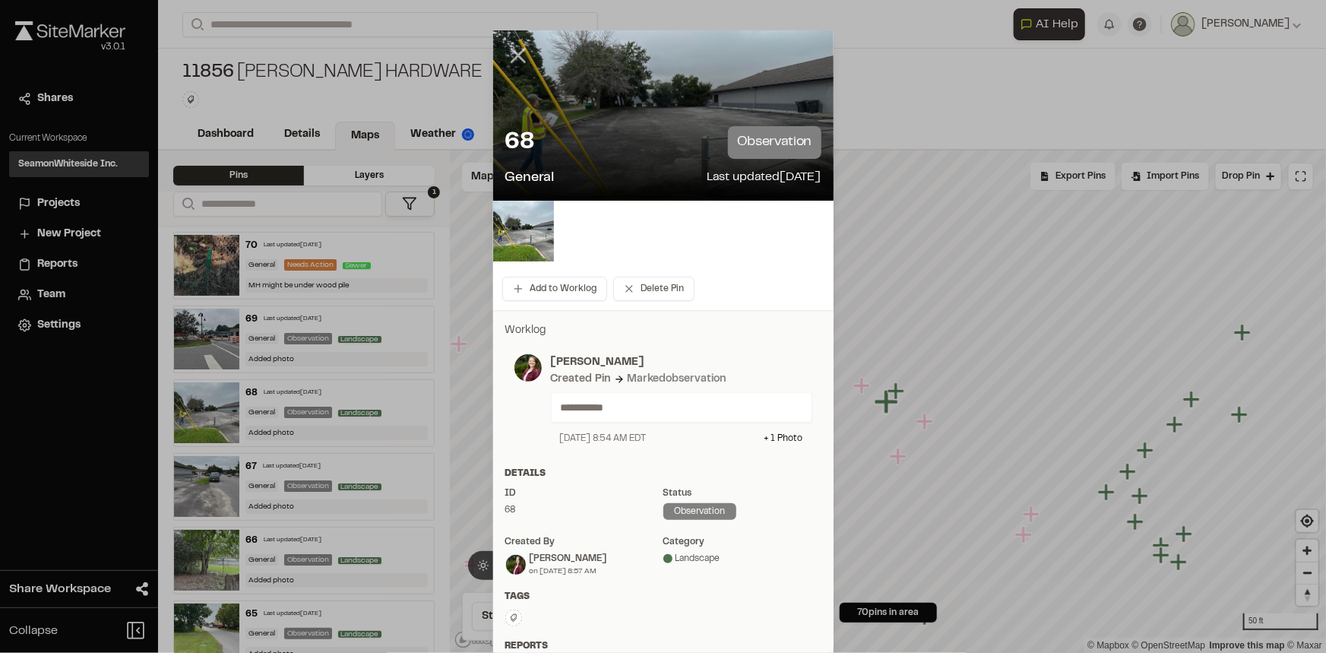
click at [507, 52] on icon at bounding box center [518, 56] width 26 height 26
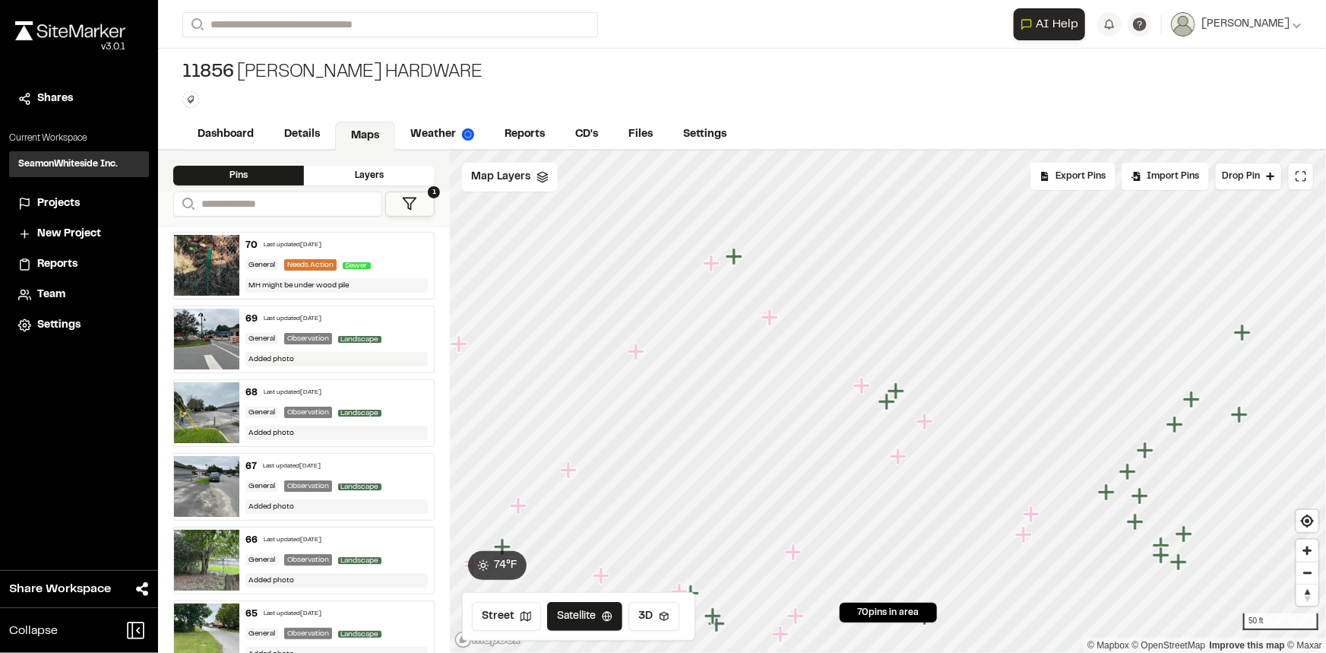
click at [897, 394] on icon "Map marker" at bounding box center [895, 390] width 17 height 17
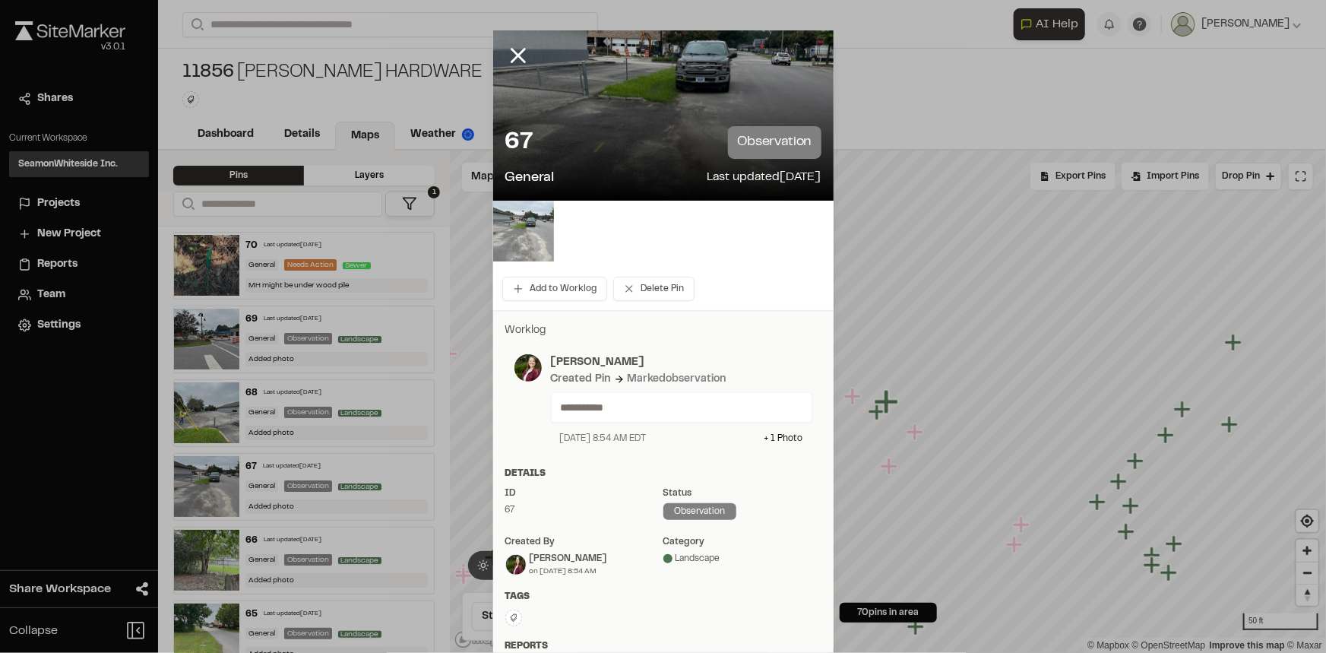
click at [533, 229] on img at bounding box center [523, 231] width 61 height 61
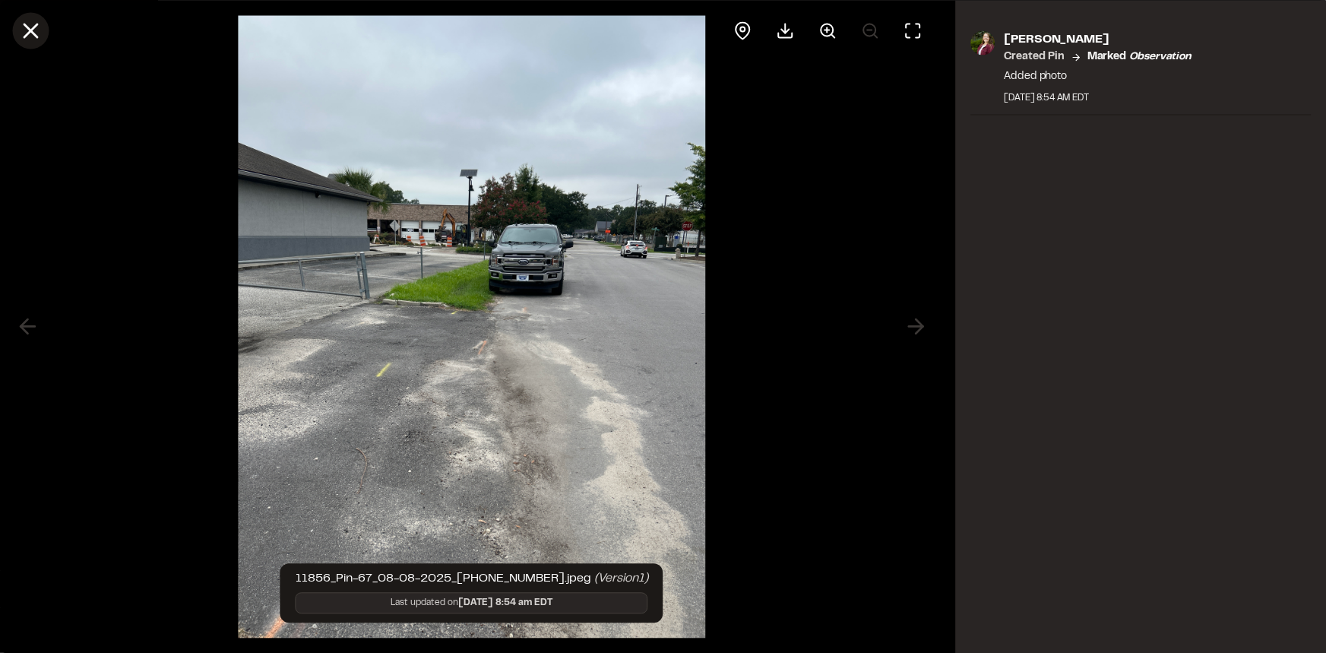
click at [35, 24] on line at bounding box center [30, 30] width 13 height 13
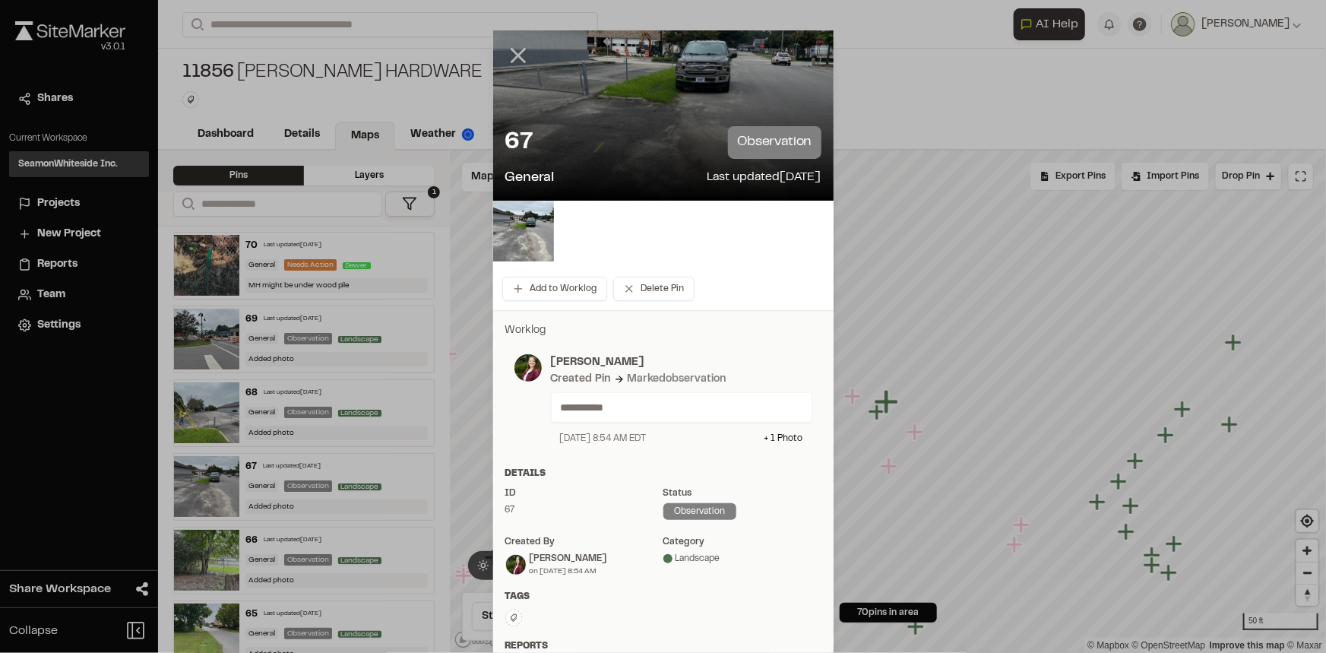
click at [505, 46] on icon at bounding box center [518, 56] width 26 height 26
